Goal: Task Accomplishment & Management: Use online tool/utility

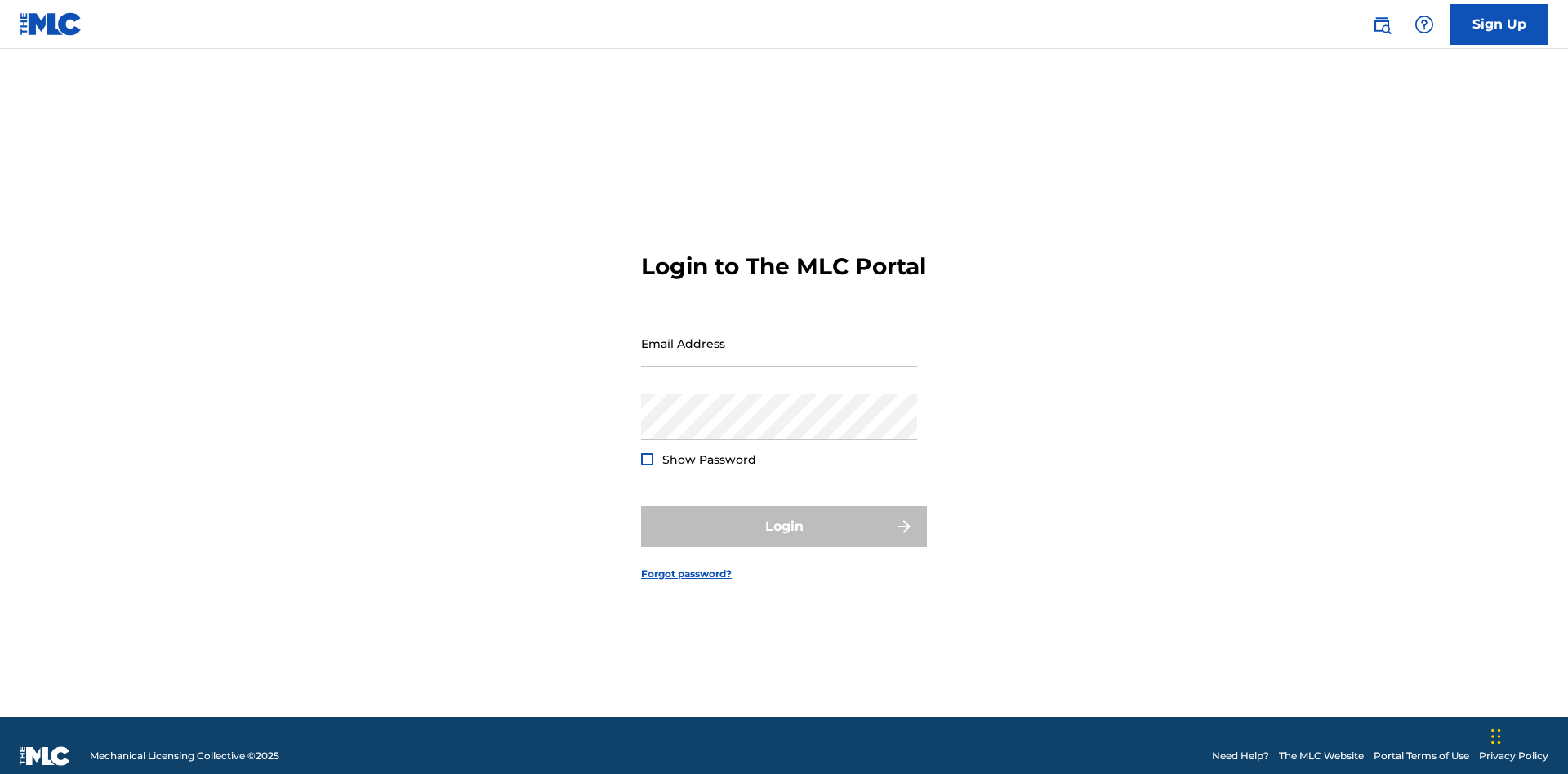
scroll to position [22, 0]
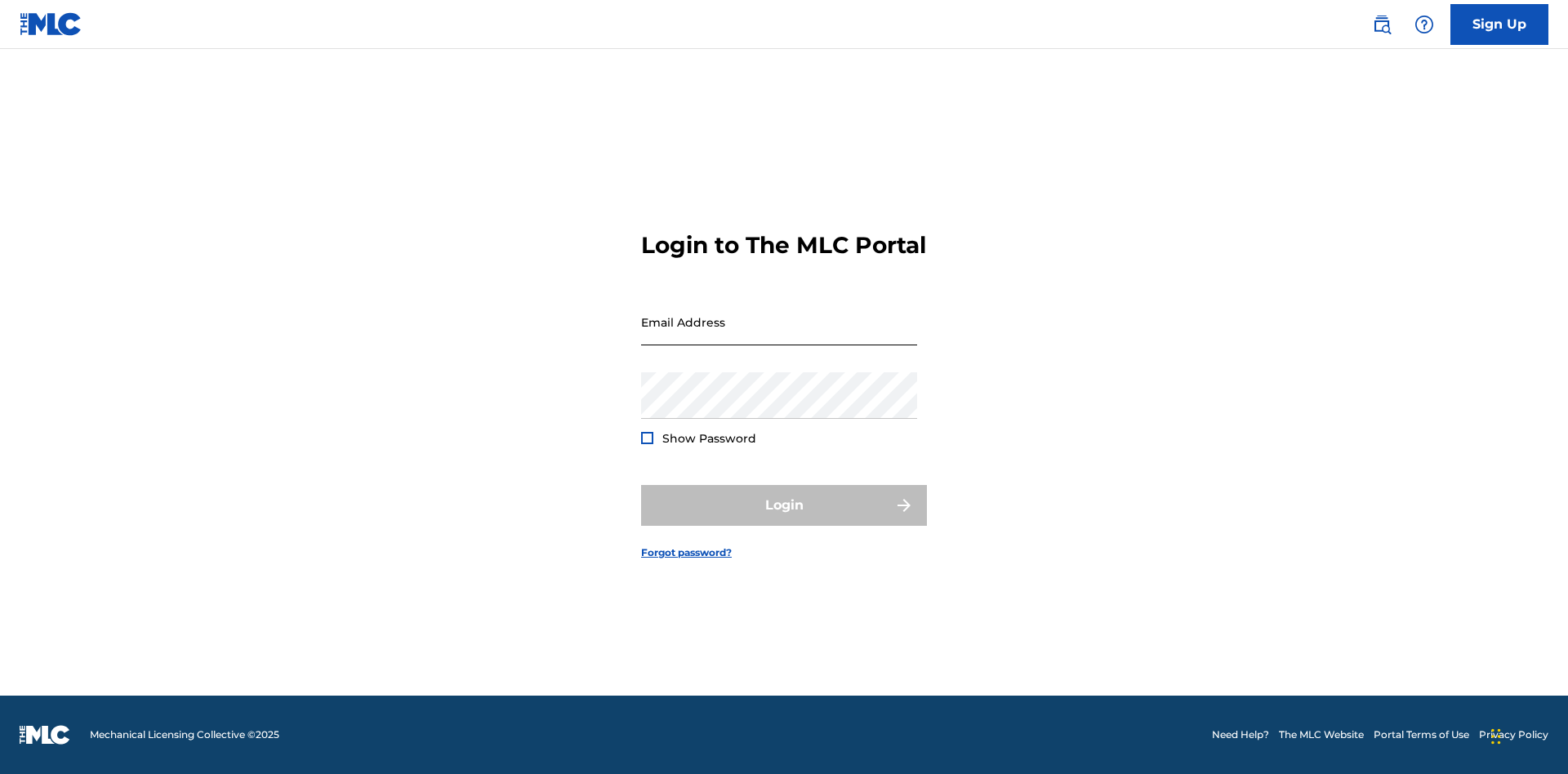
click at [779, 336] on input "Email Address" at bounding box center [779, 322] width 276 height 47
type input "[EMAIL_ADDRESS][DOMAIN_NAME]"
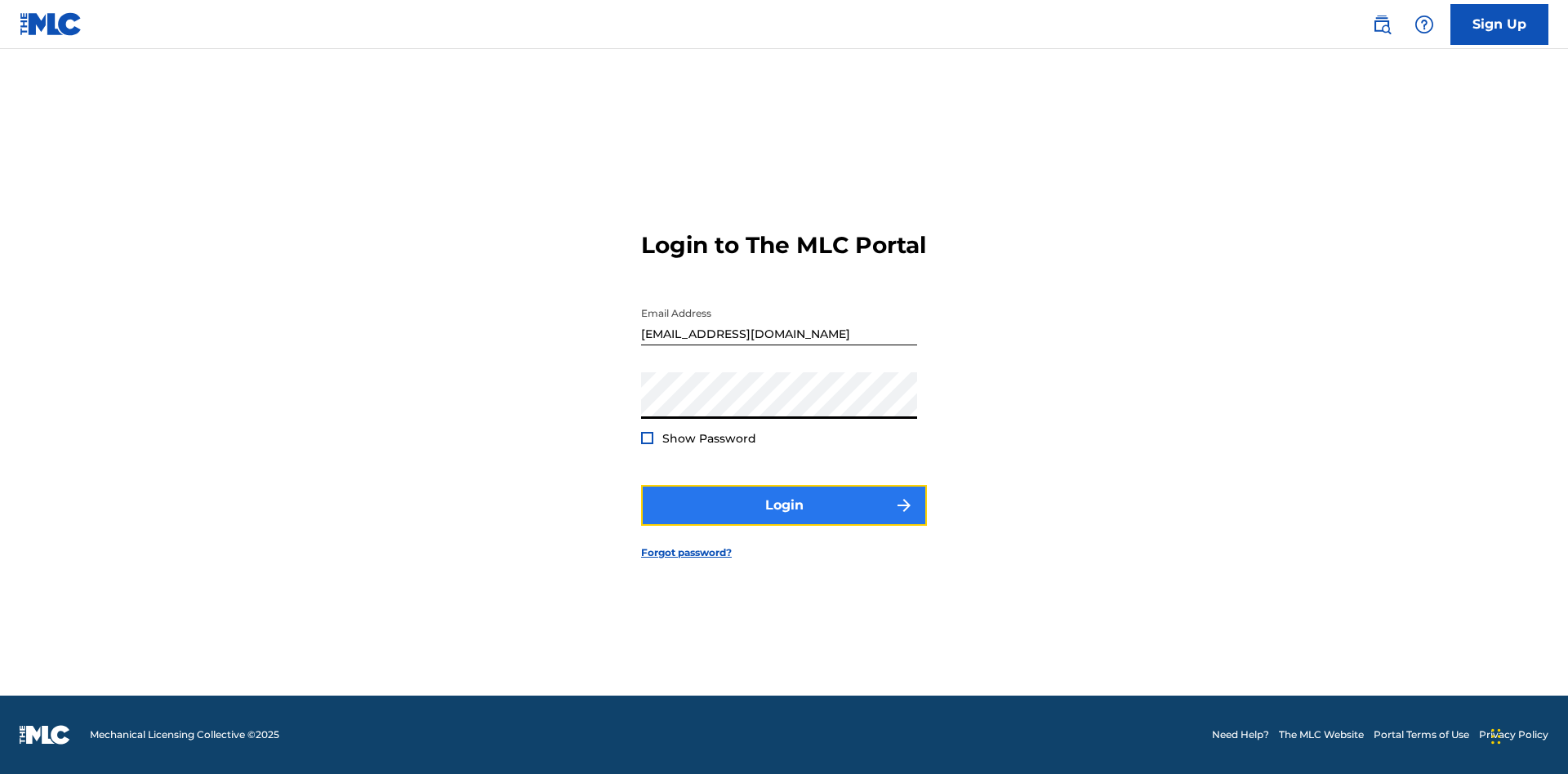
click at [784, 520] on button "Login" at bounding box center [784, 505] width 286 height 41
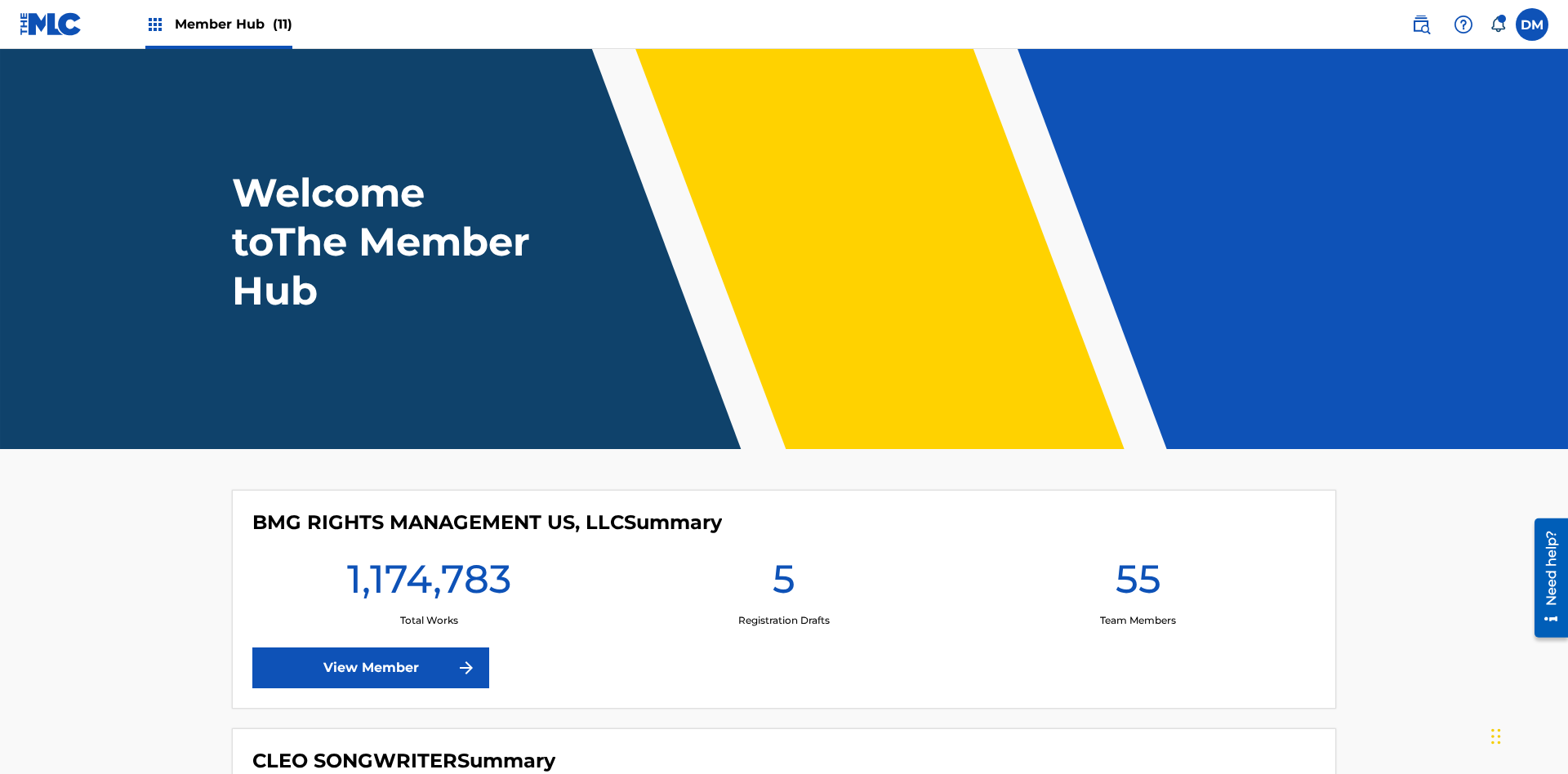
click at [233, 23] on span "Member Hub (11)" at bounding box center [233, 23] width 117 height 19
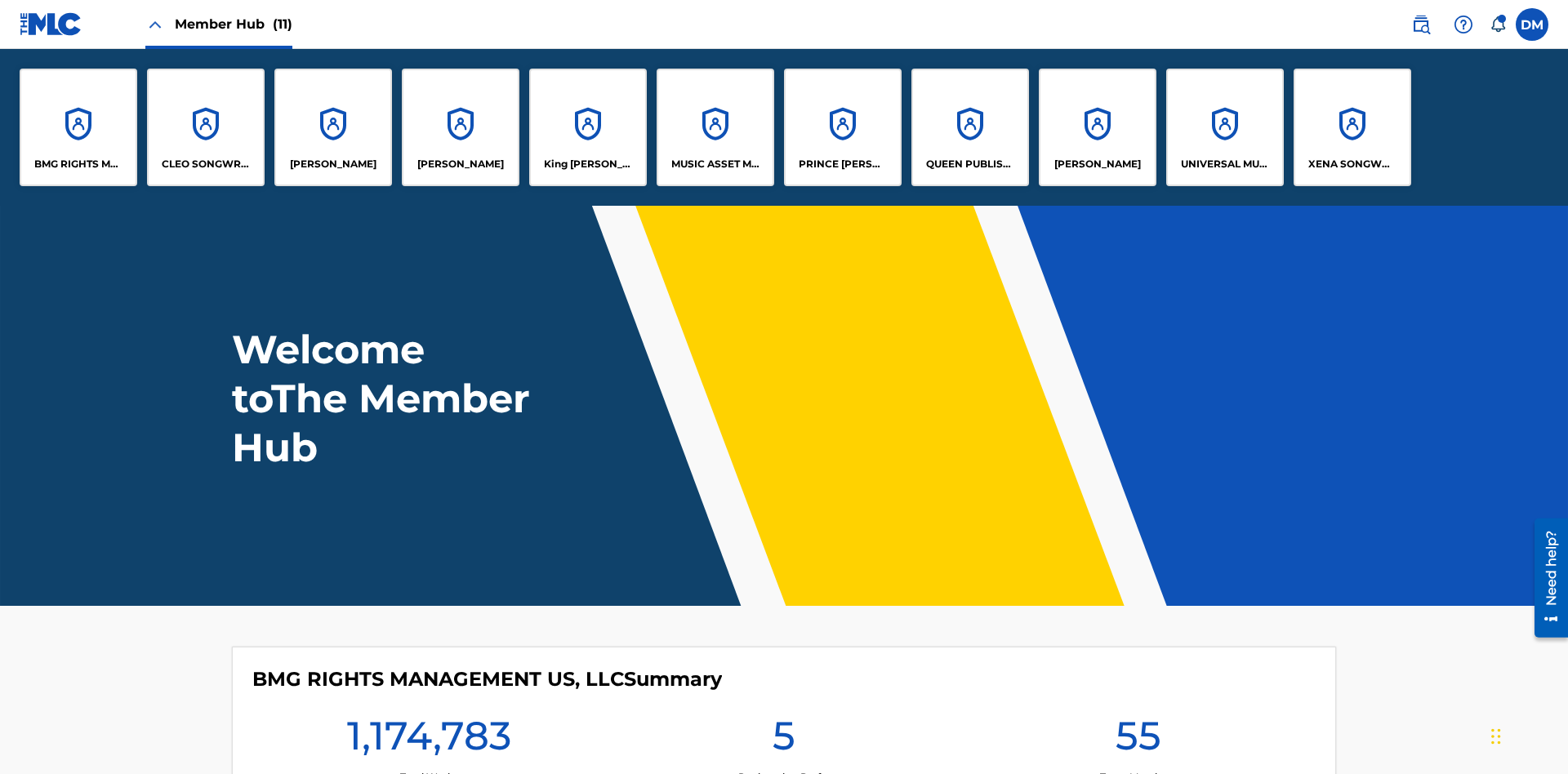
scroll to position [59, 0]
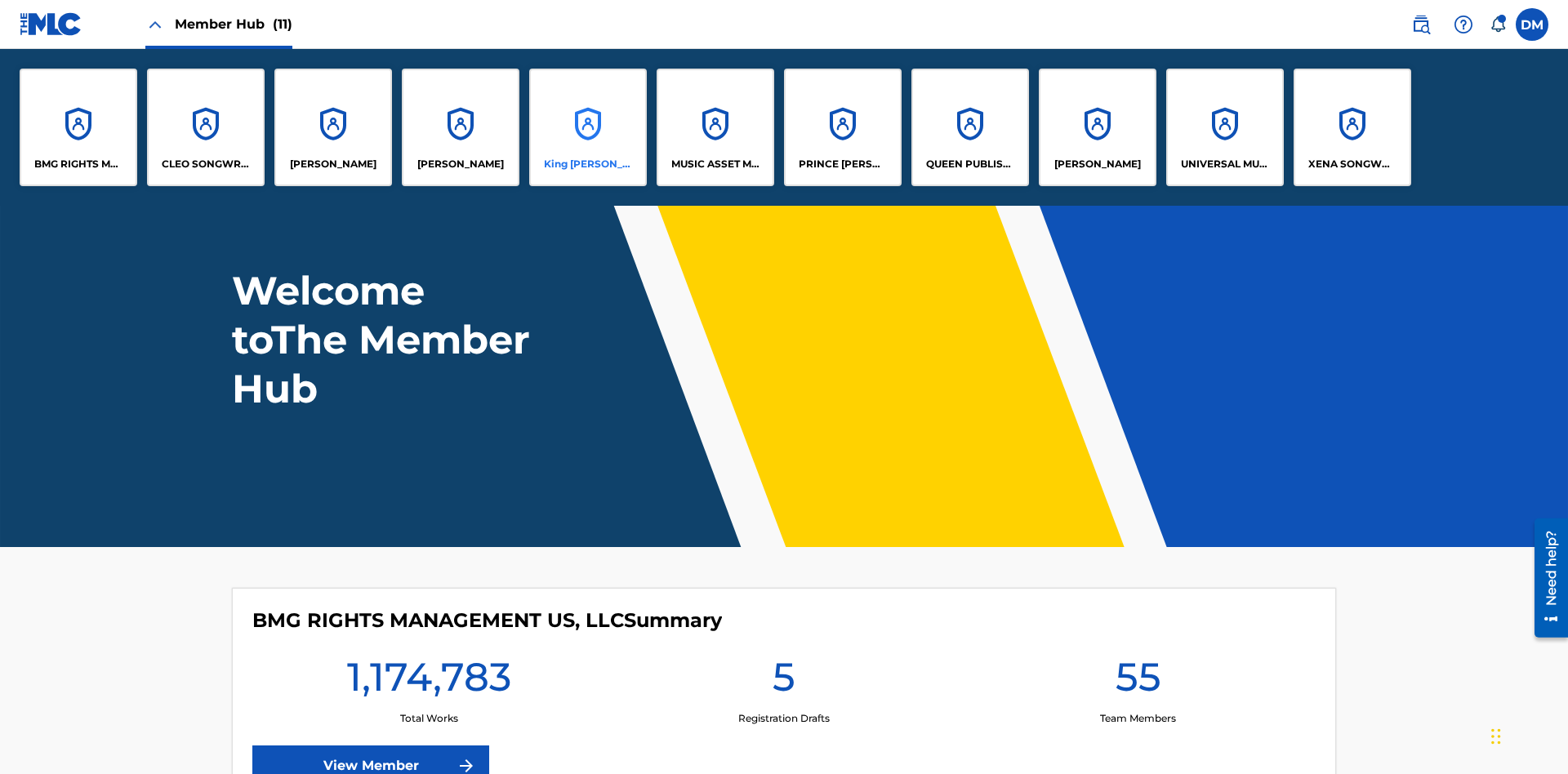
click at [587, 164] on p "King [PERSON_NAME]" at bounding box center [588, 163] width 89 height 15
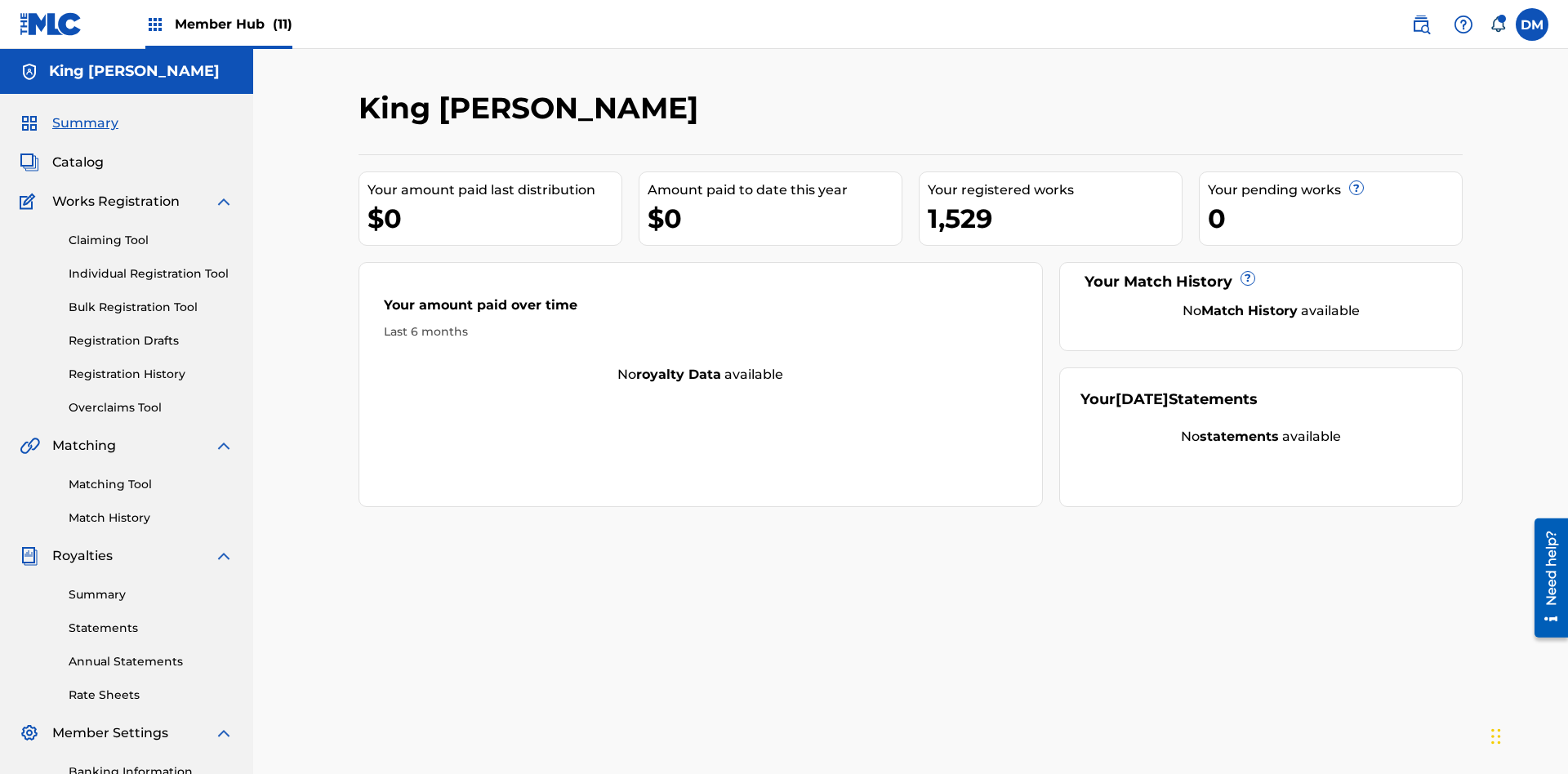
scroll to position [238, 0]
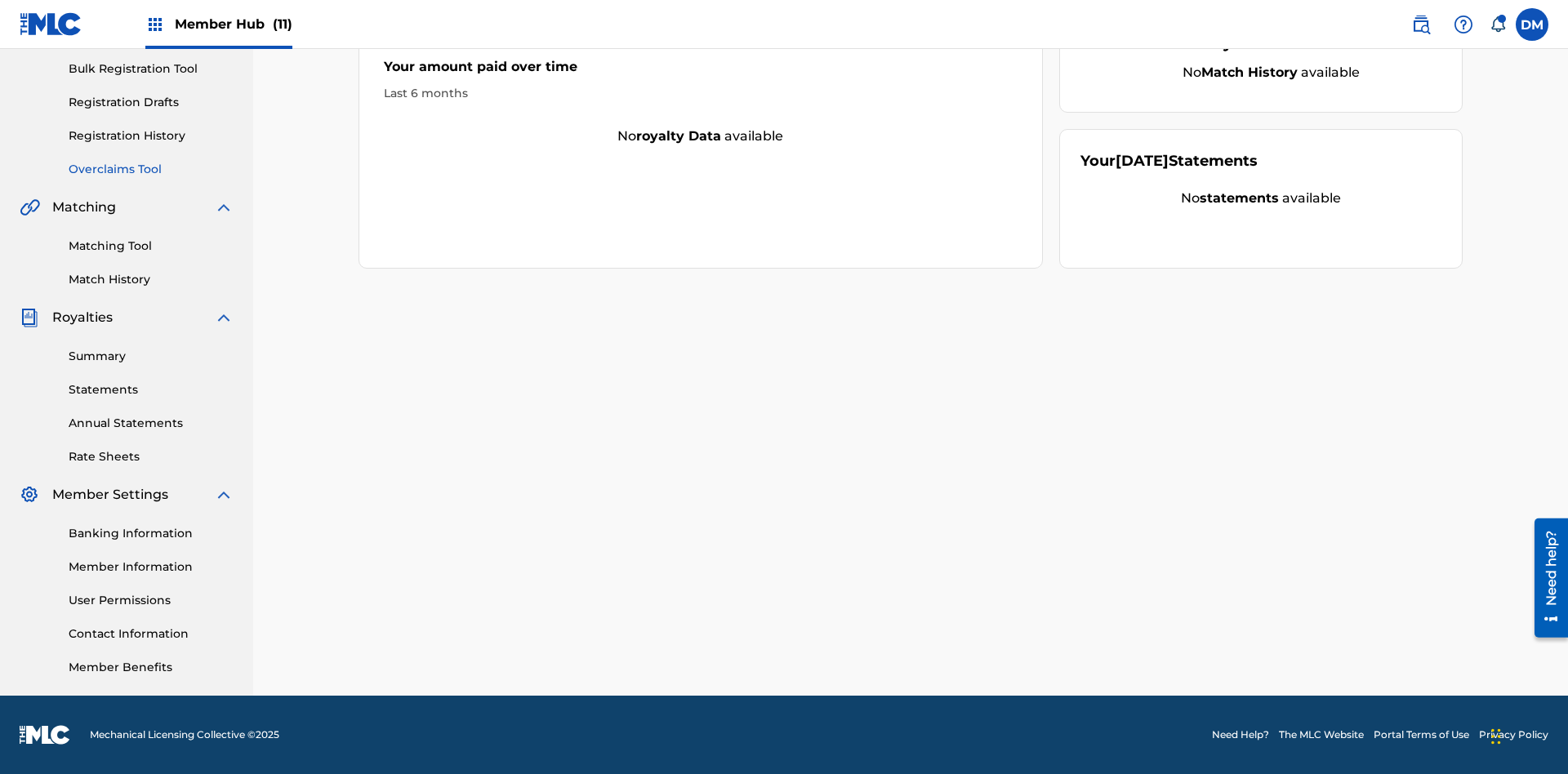
click at [151, 169] on link "Overclaims Tool" at bounding box center [150, 170] width 165 height 18
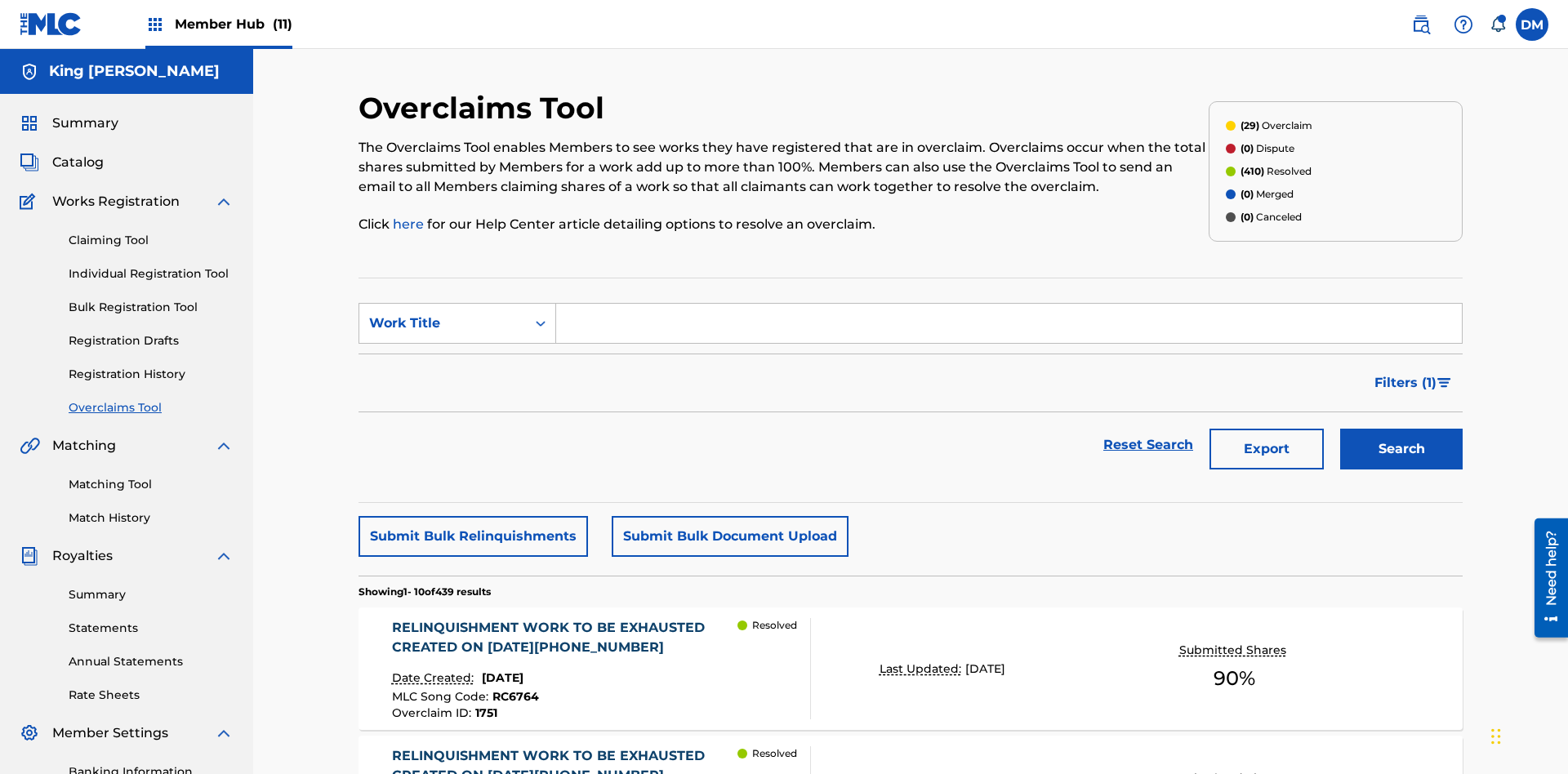
scroll to position [210, 0]
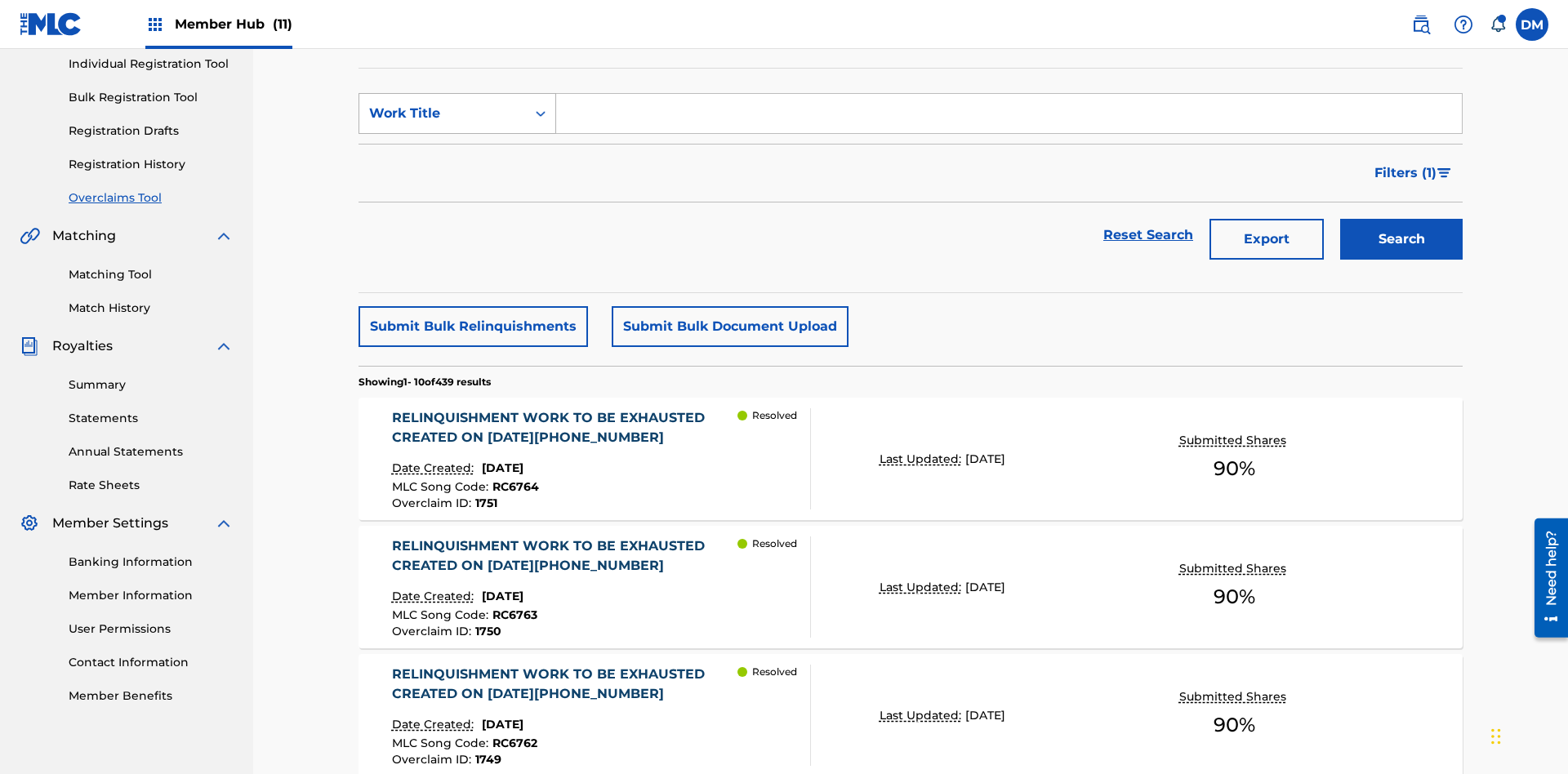
click at [443, 113] on div "Work Title" at bounding box center [443, 113] width 147 height 20
click at [457, 195] on div "Overclaim ID" at bounding box center [457, 195] width 196 height 41
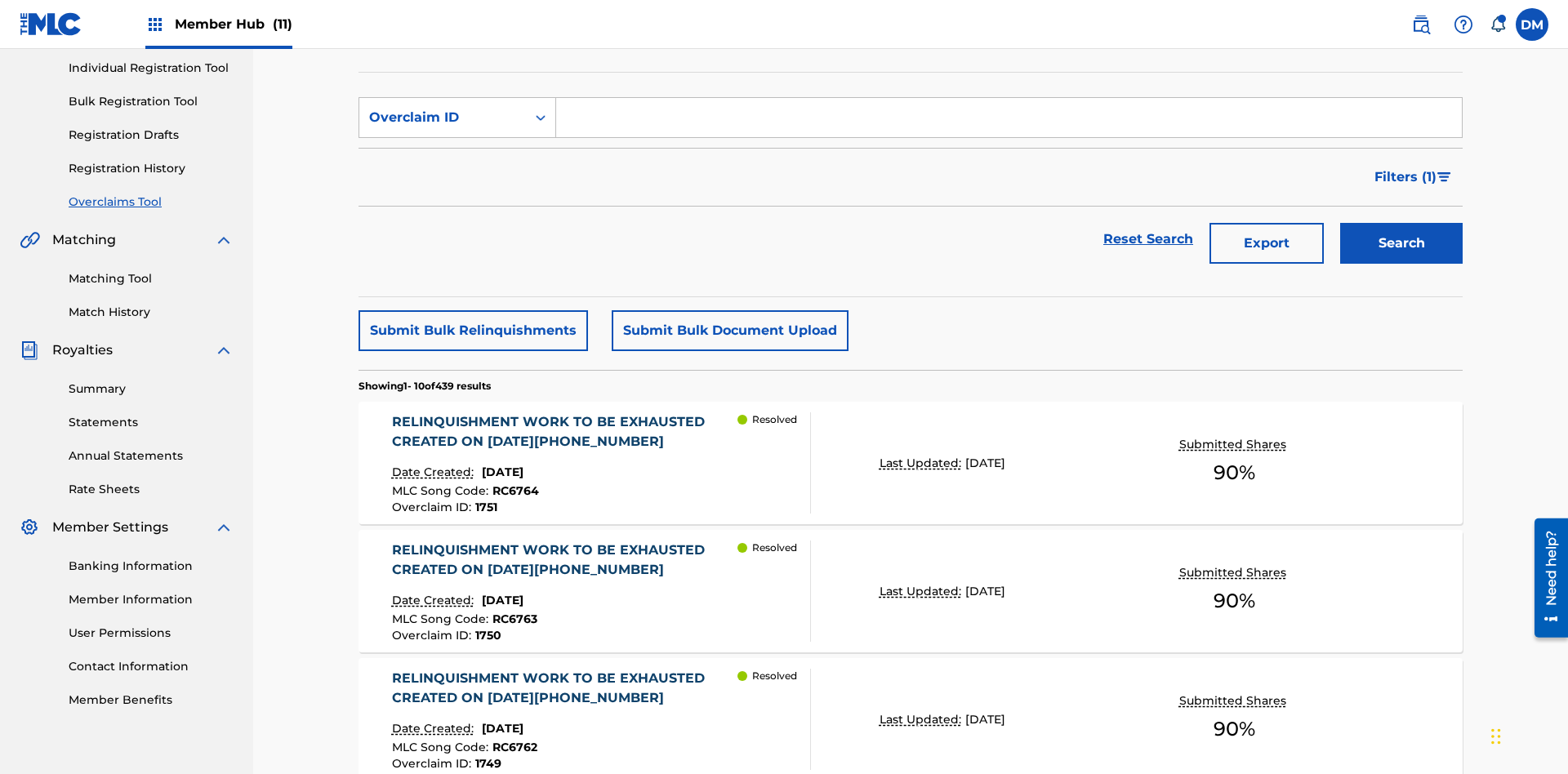
click at [1008, 117] on input "Search Form" at bounding box center [1008, 117] width 906 height 39
click at [1401, 223] on button "Search" at bounding box center [1401, 243] width 122 height 41
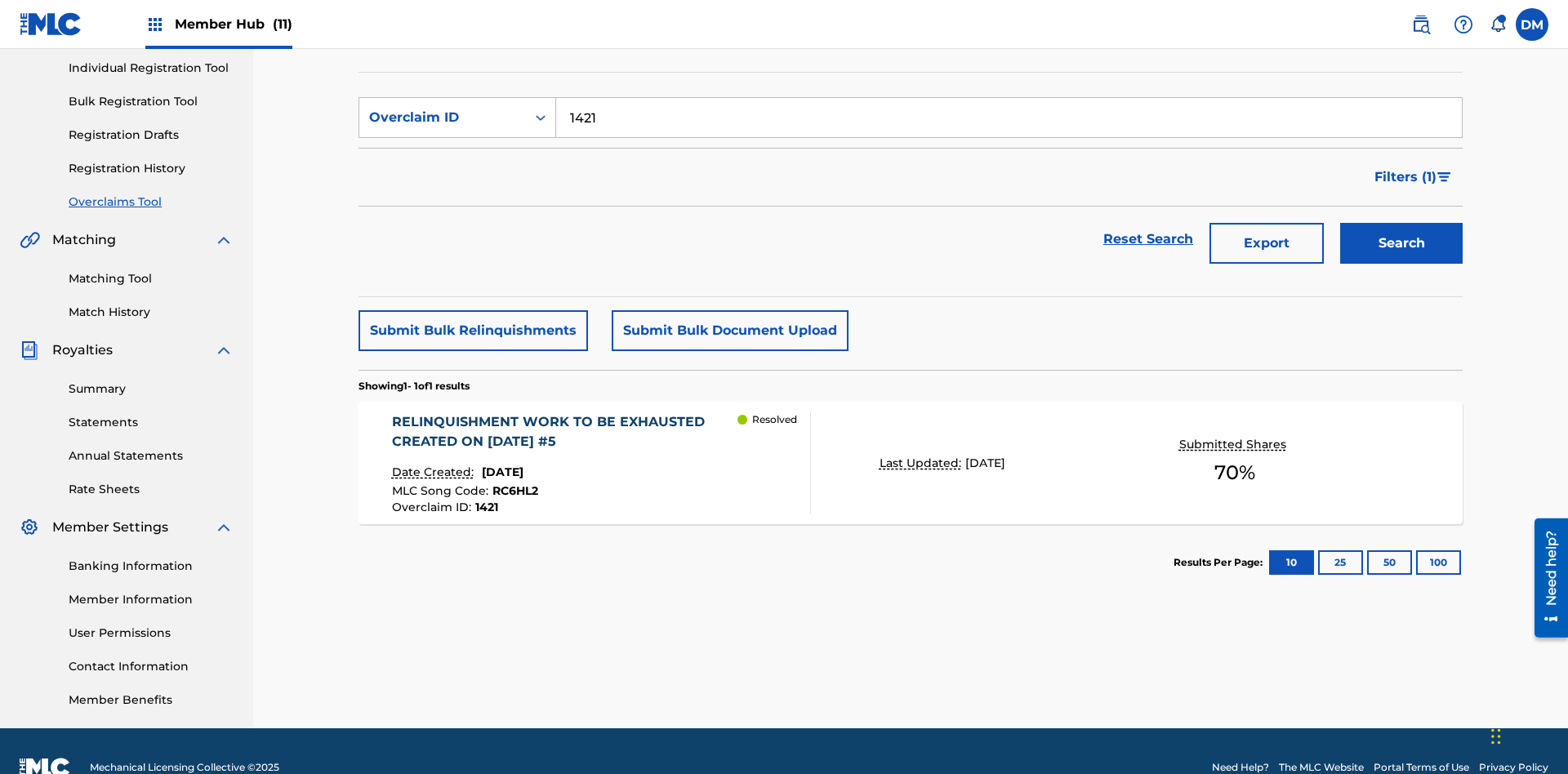
click at [911, 455] on p "Last Updated:" at bounding box center [922, 464] width 86 height 18
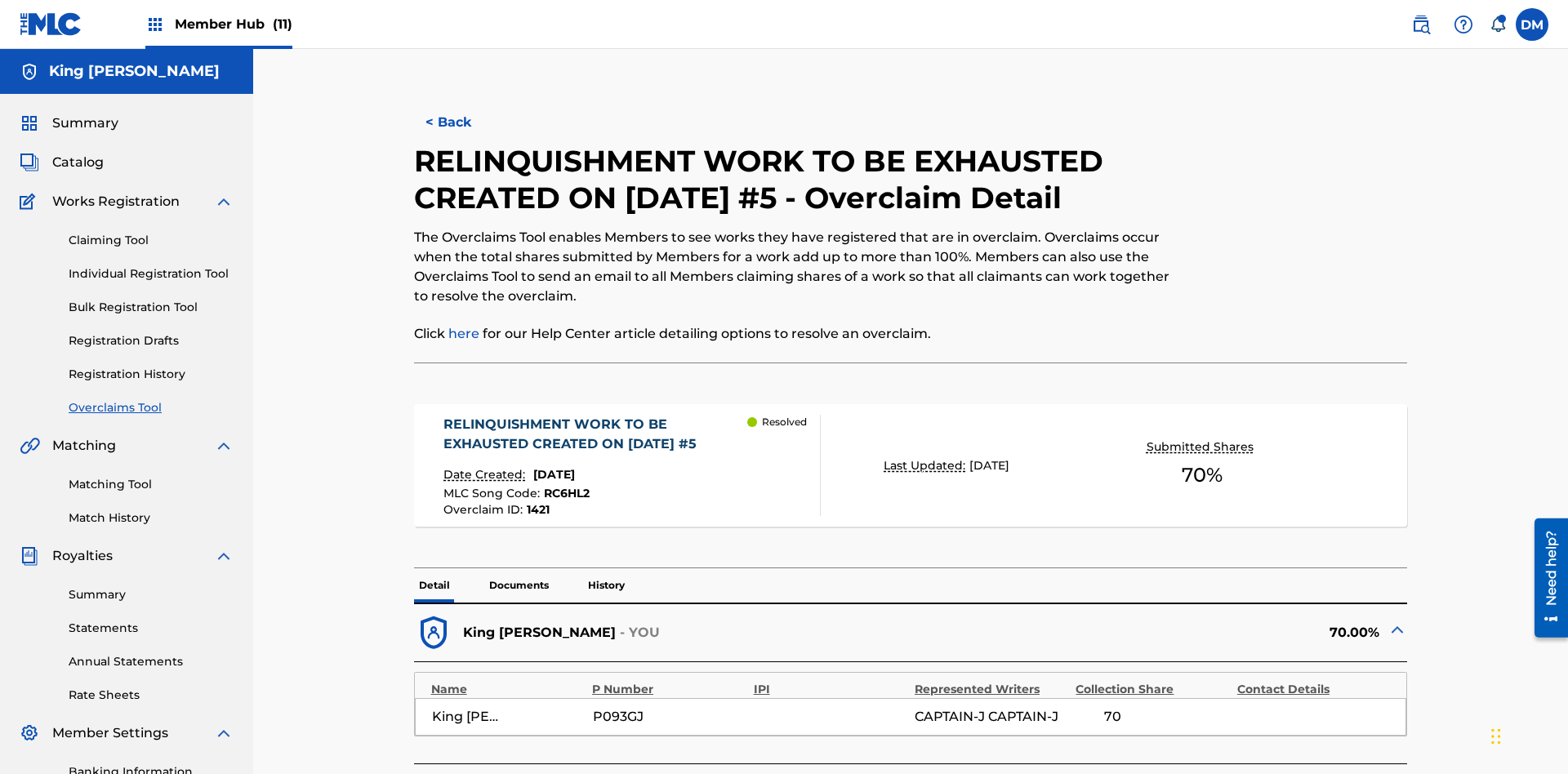
click at [518, 569] on p "Documents" at bounding box center [519, 585] width 69 height 34
